Goal: Information Seeking & Learning: Understand process/instructions

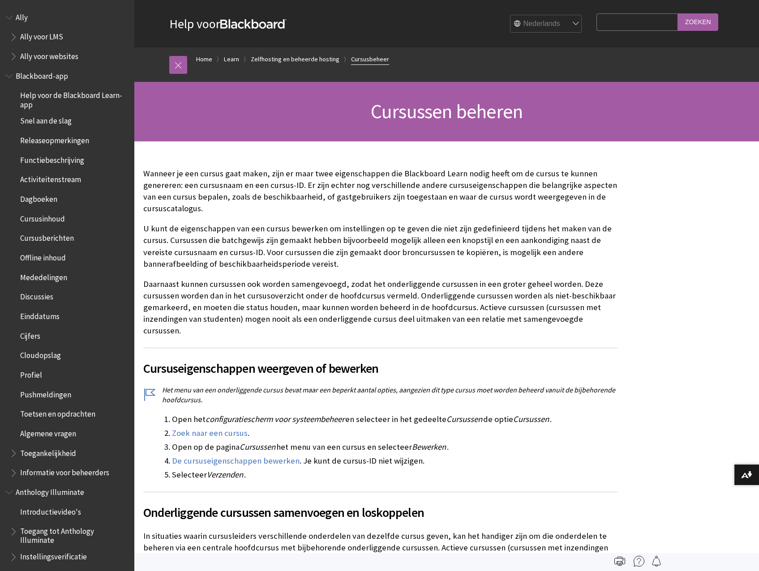
click at [354, 59] on link "Cursusbeheer" at bounding box center [370, 59] width 38 height 11
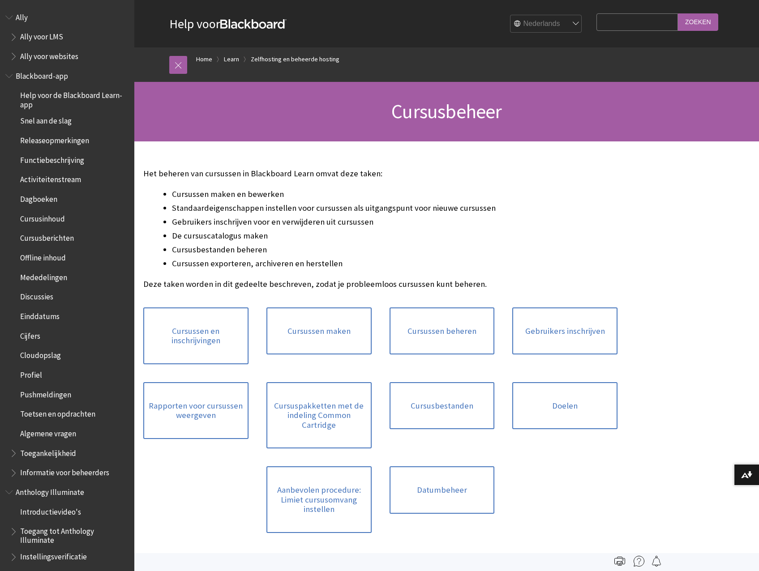
scroll to position [836, 0]
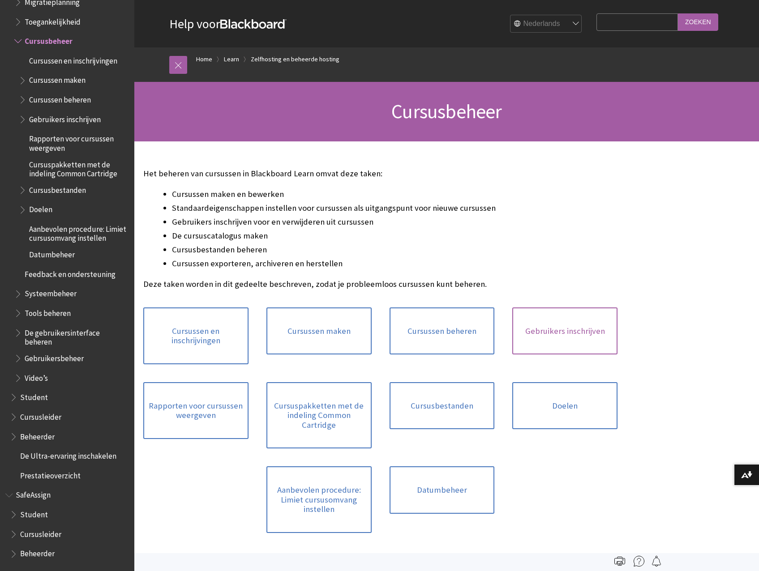
click at [535, 324] on link "Gebruikers inschrijven" at bounding box center [564, 330] width 105 height 47
